Goal: Task Accomplishment & Management: Complete application form

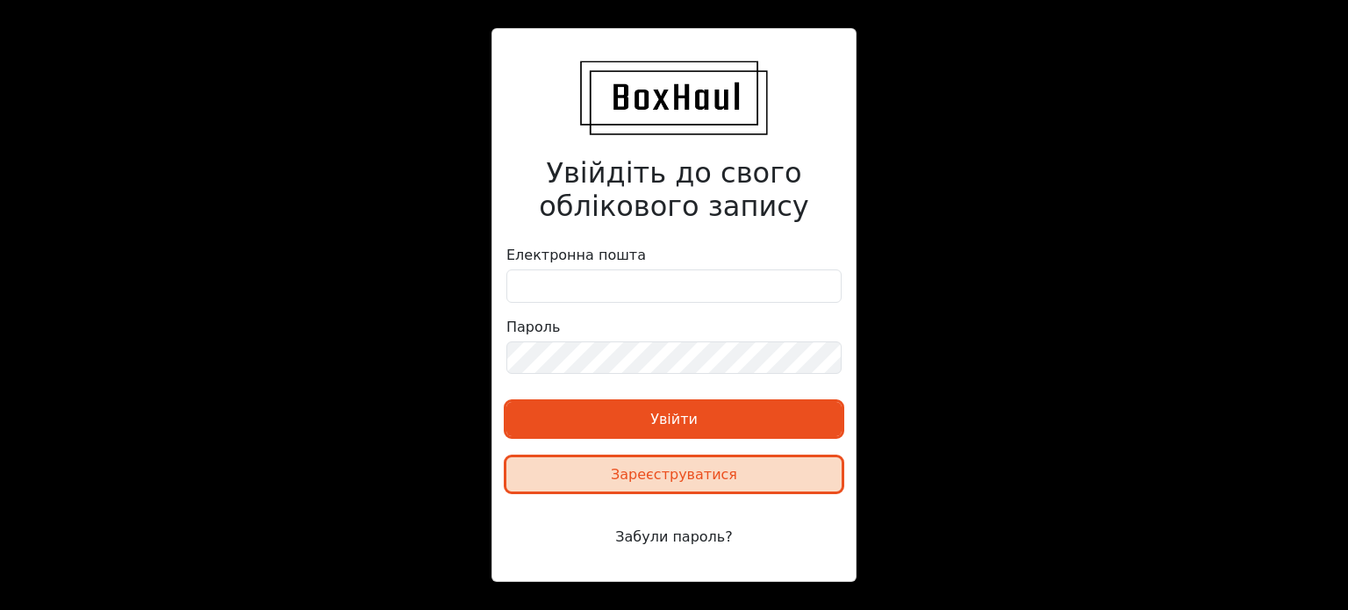
click at [673, 483] on font "Зареєструватися" at bounding box center [674, 474] width 126 height 17
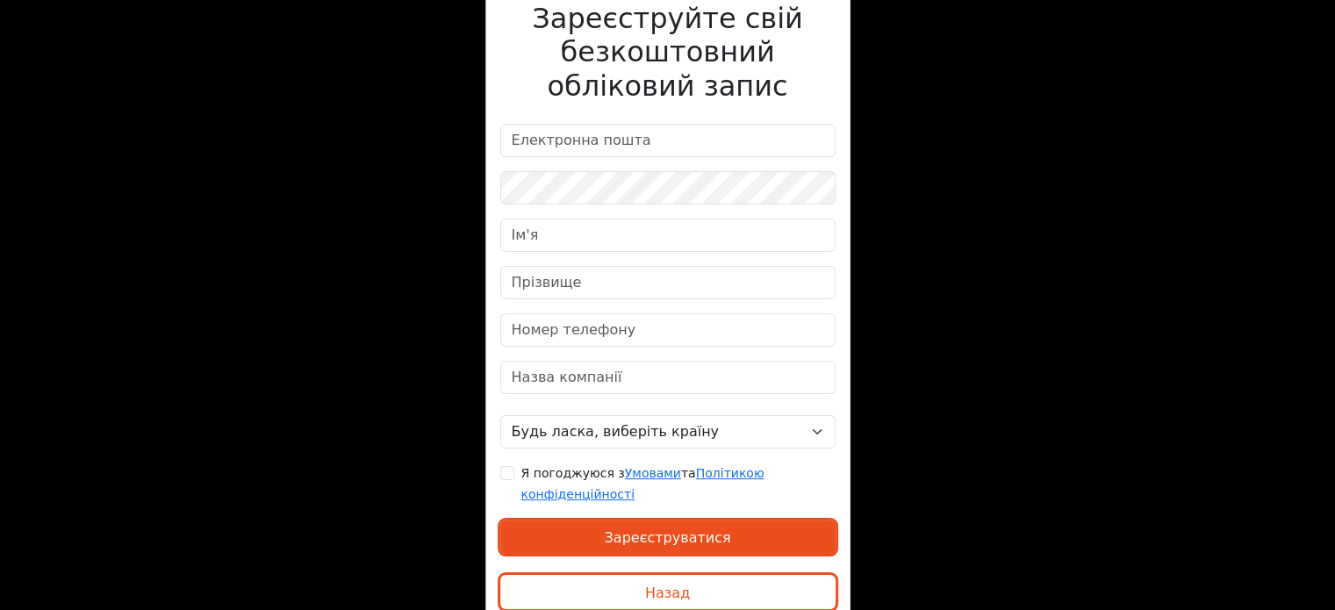
scroll to position [119, 0]
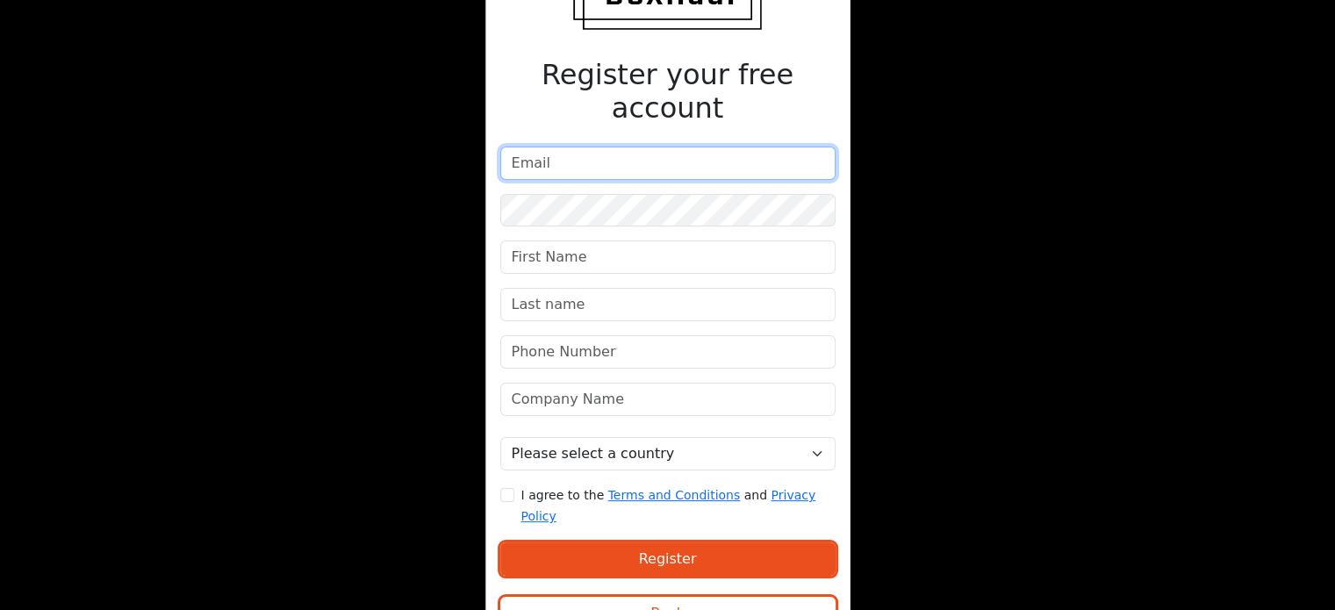
click at [565, 147] on input "email" at bounding box center [667, 163] width 335 height 33
type input "[EMAIL_ADDRESS][DOMAIN_NAME]"
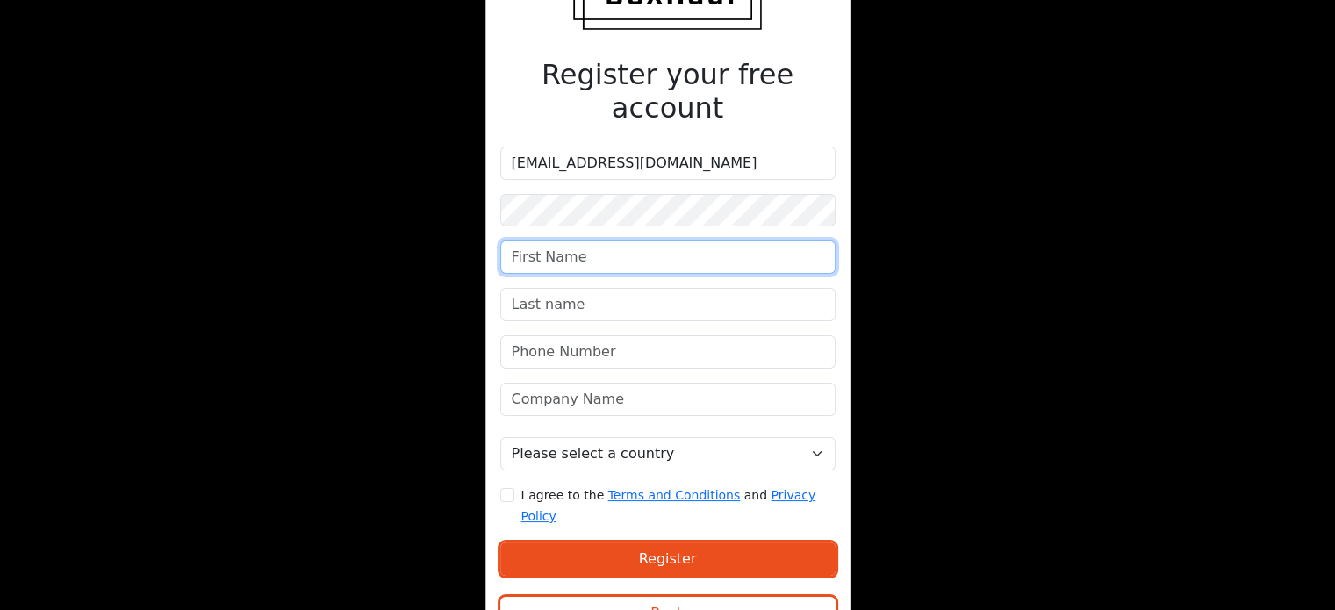
type input "LLC"
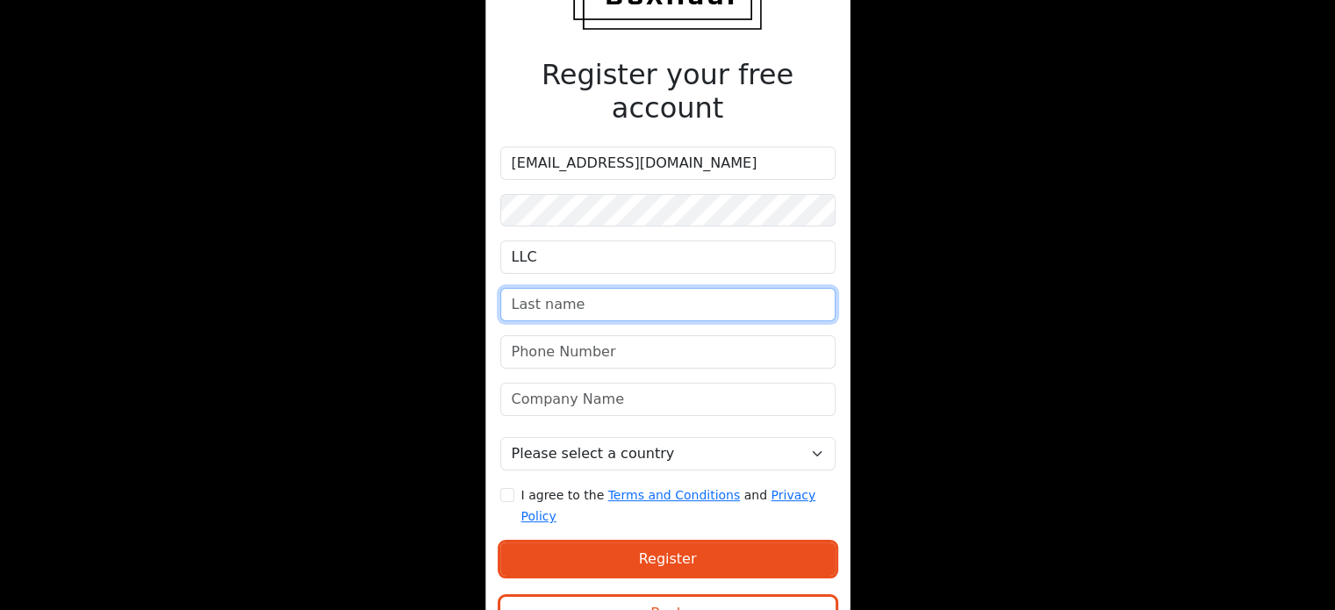
type input "Kovtrans"
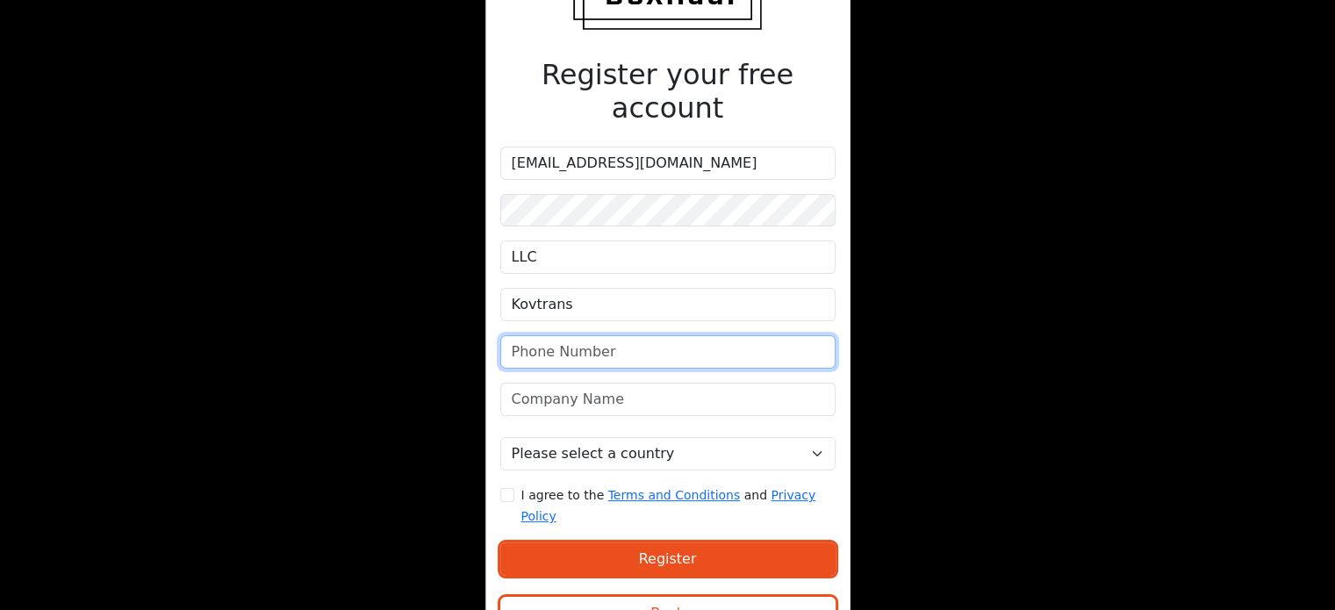
type input "0503112920"
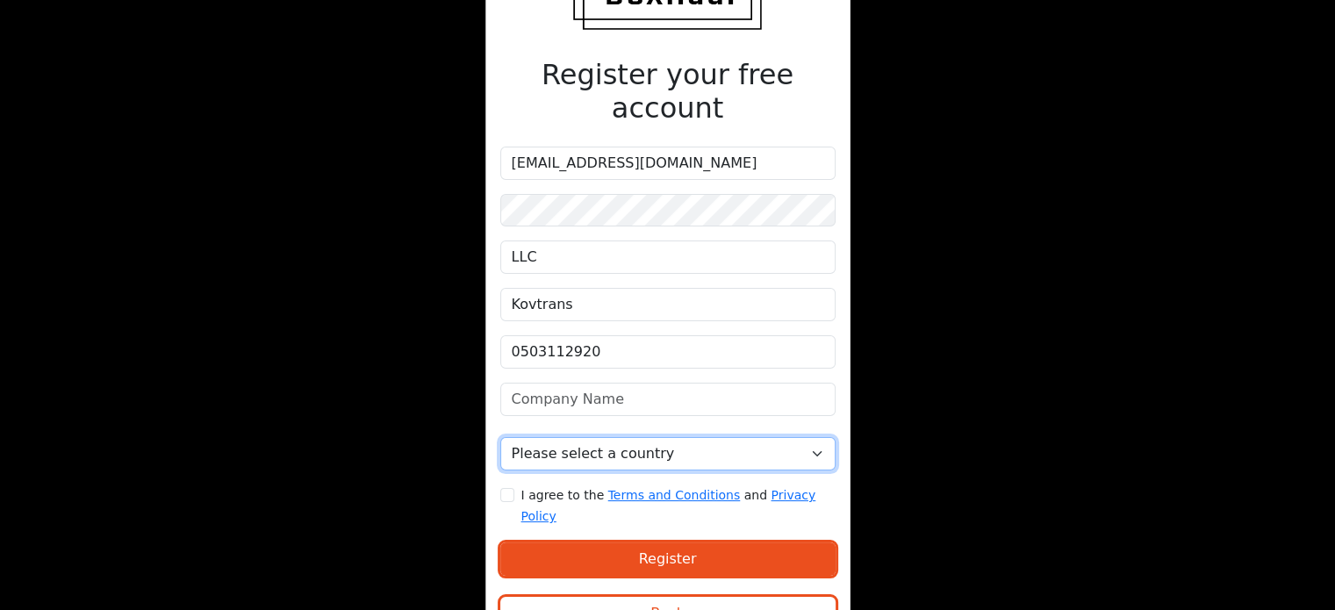
select select "[GEOGRAPHIC_DATA]"
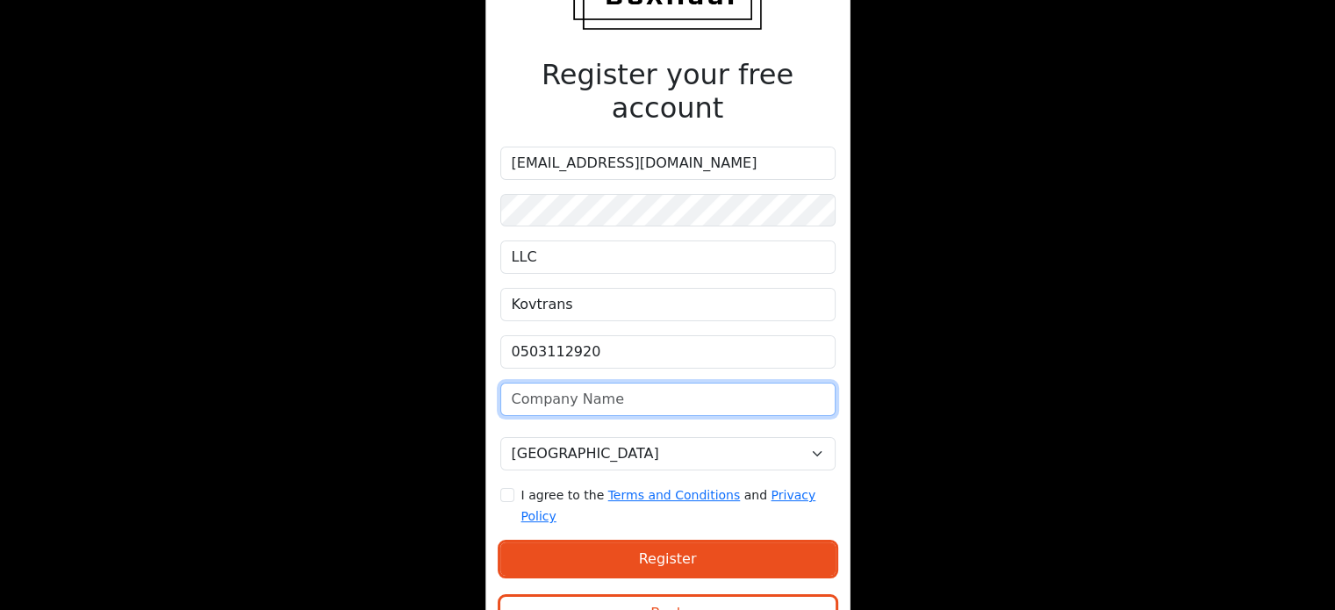
click at [605, 383] on input "text" at bounding box center [667, 399] width 335 height 33
click at [625, 383] on input "Kovtrans" at bounding box center [667, 399] width 335 height 33
type input "Kovtrans"
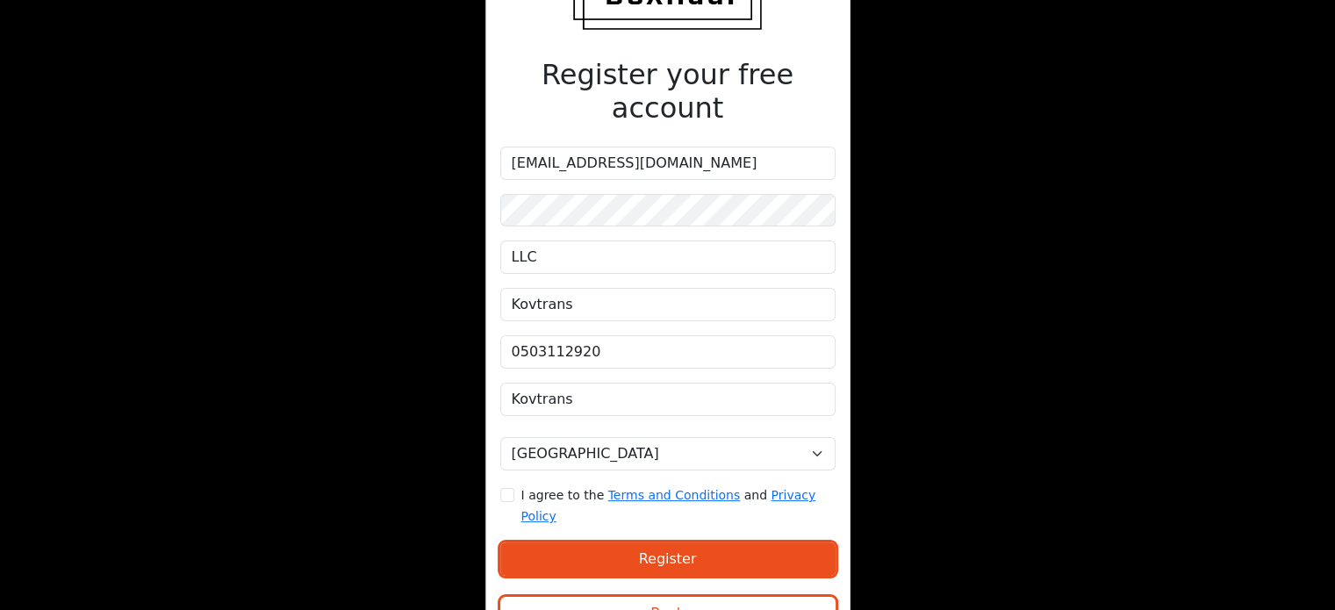
click at [848, 314] on div "Register your free account [EMAIL_ADDRESS][DOMAIN_NAME] LLC Kovtrans Kovtrans P…" at bounding box center [667, 291] width 365 height 736
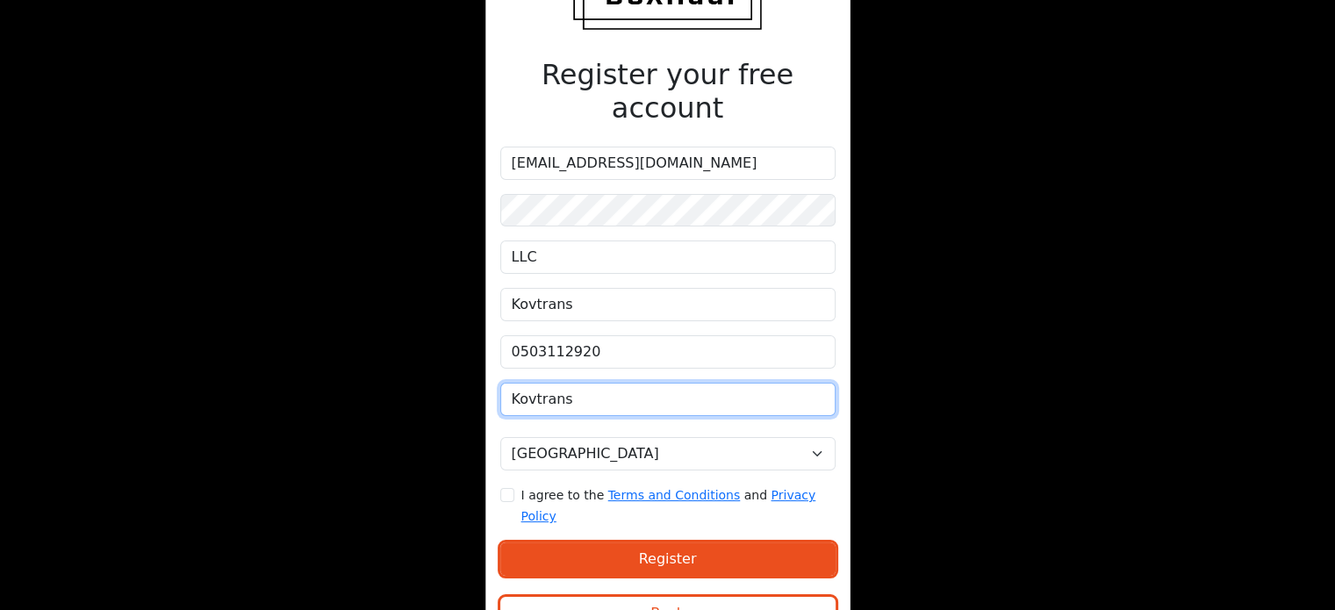
drag, startPoint x: 575, startPoint y: 361, endPoint x: 477, endPoint y: 368, distance: 97.7
click at [477, 368] on div "Register your free account [EMAIL_ADDRESS][DOMAIN_NAME] LLC Kovtrans Kovtrans P…" at bounding box center [667, 274] width 668 height 787
type input "KOVTRANS LLC"
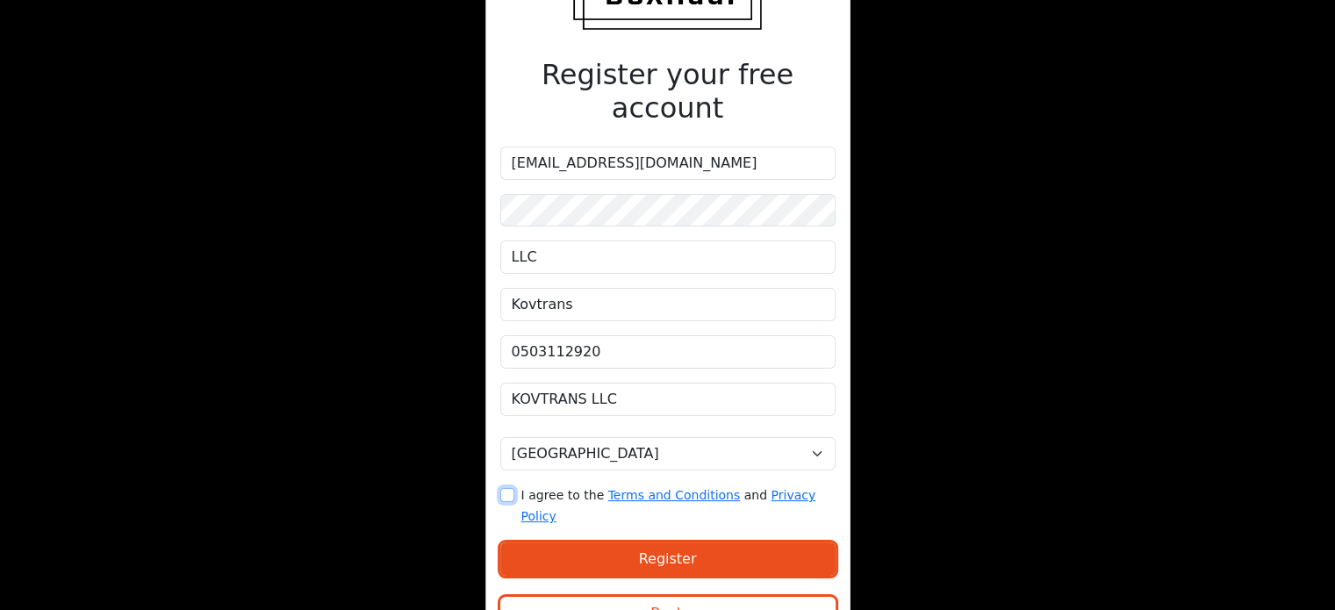
click at [502, 488] on input "I agree to the Terms and Conditions and Privacy Policy" at bounding box center [507, 495] width 14 height 14
checkbox input "true"
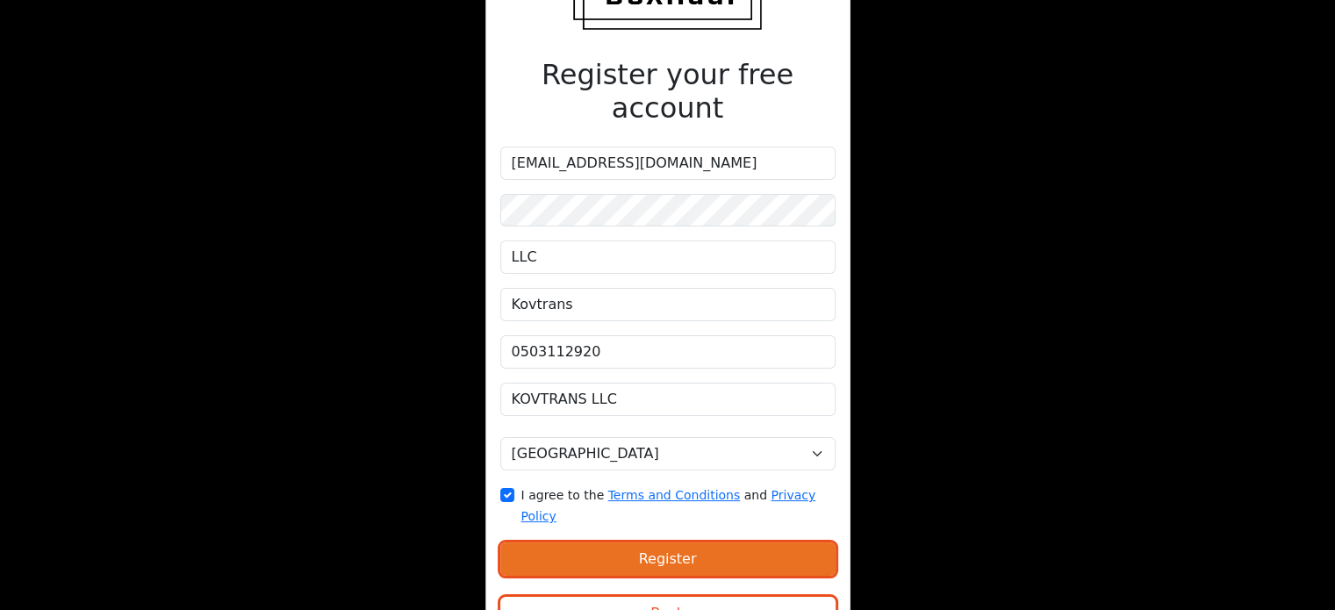
click at [645, 542] on button "Register" at bounding box center [667, 558] width 335 height 33
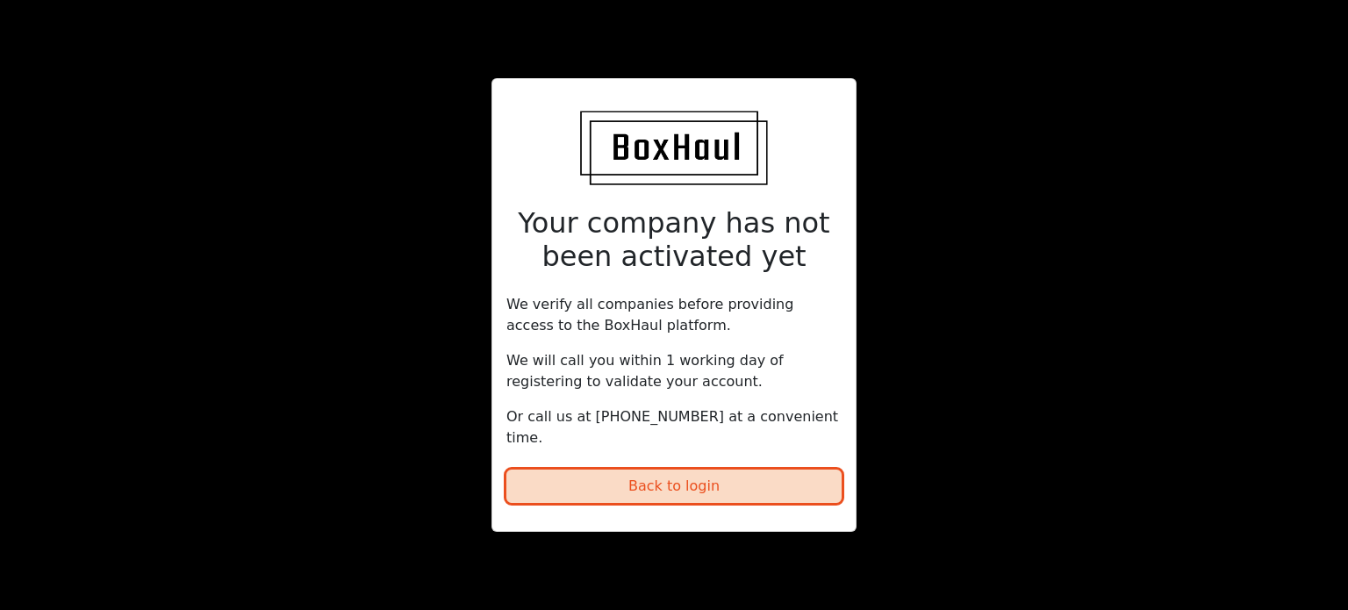
click at [660, 474] on button "Back to login" at bounding box center [673, 485] width 335 height 33
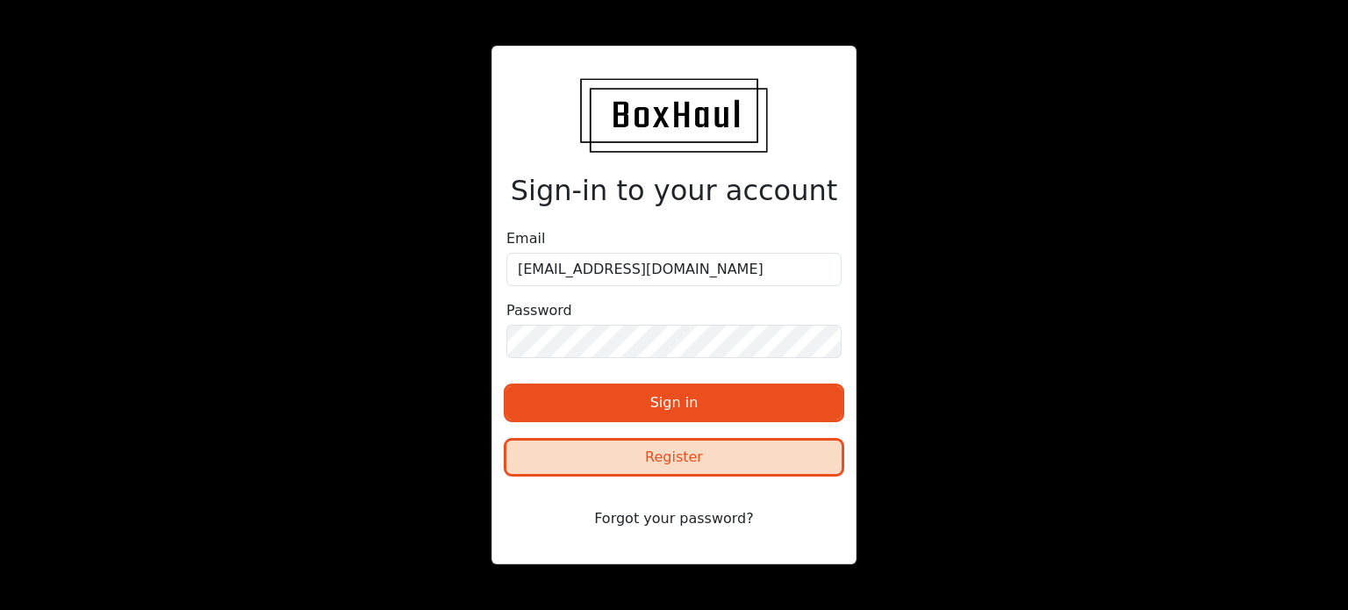
click at [661, 457] on button "Register" at bounding box center [673, 456] width 335 height 33
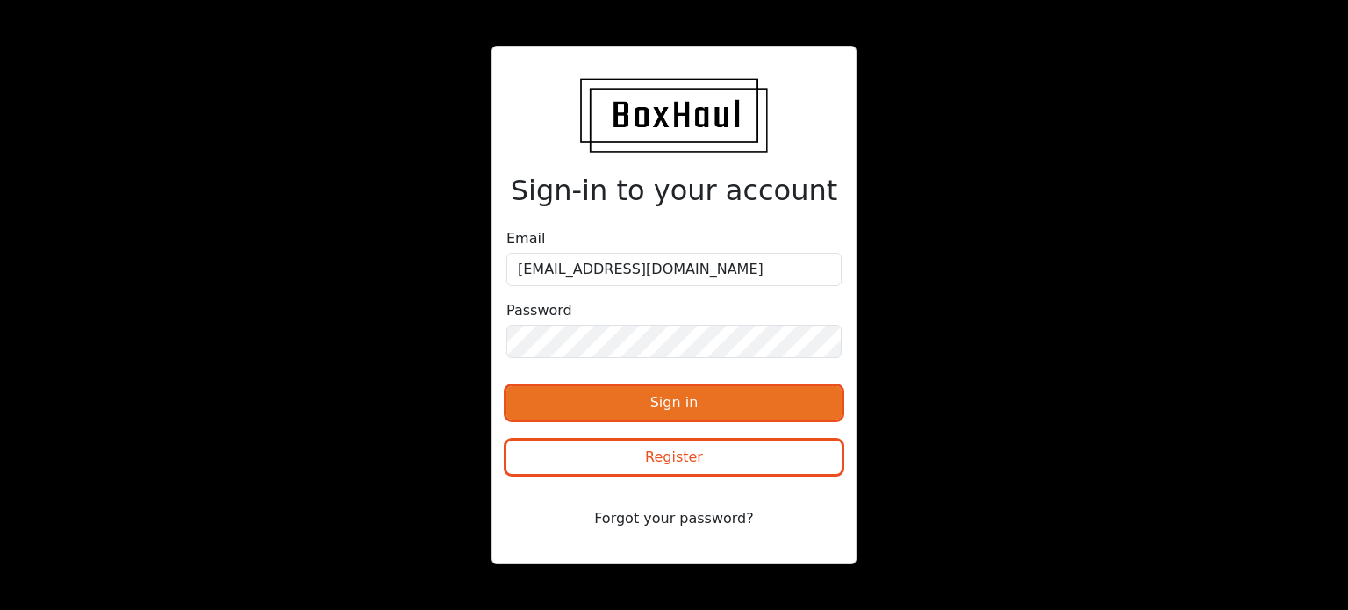
click at [687, 397] on button "Sign in" at bounding box center [673, 402] width 335 height 33
